Goal: Browse casually

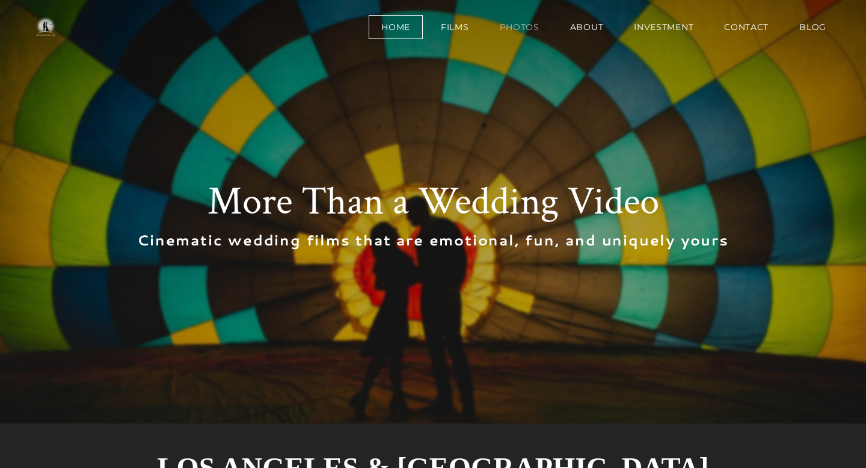
click at [519, 29] on link "Photos" at bounding box center [519, 27] width 65 height 24
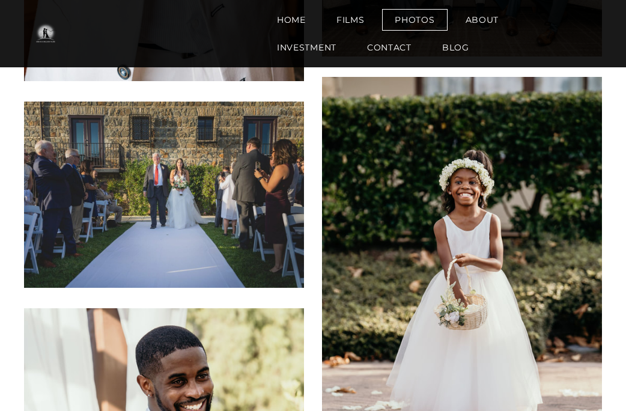
scroll to position [1660, 0]
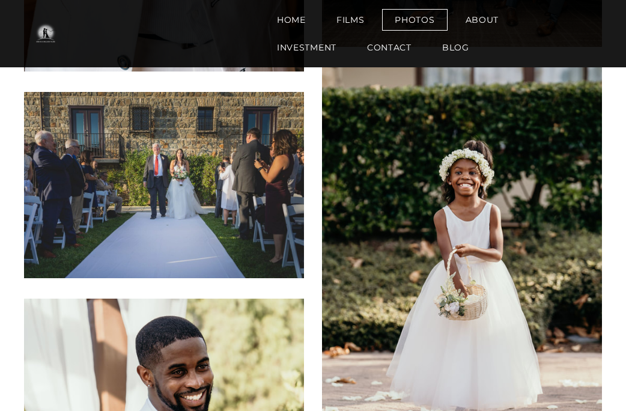
click at [183, 179] on img at bounding box center [164, 185] width 280 height 187
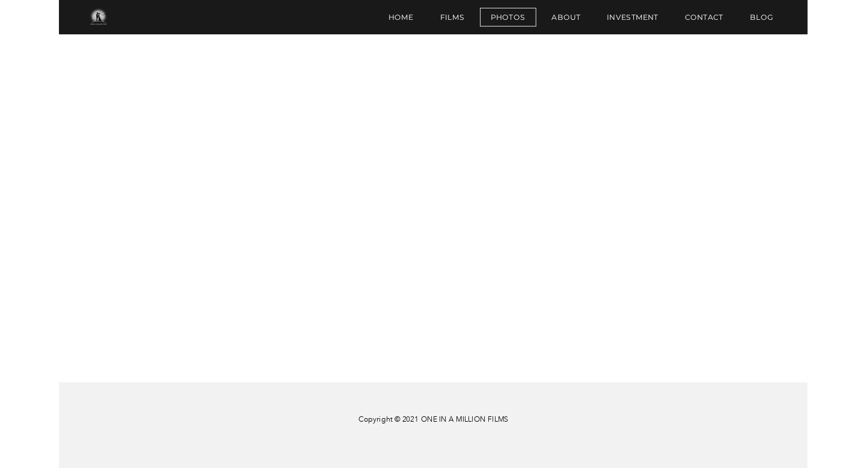
scroll to position [7962, 0]
